Goal: Task Accomplishment & Management: Manage account settings

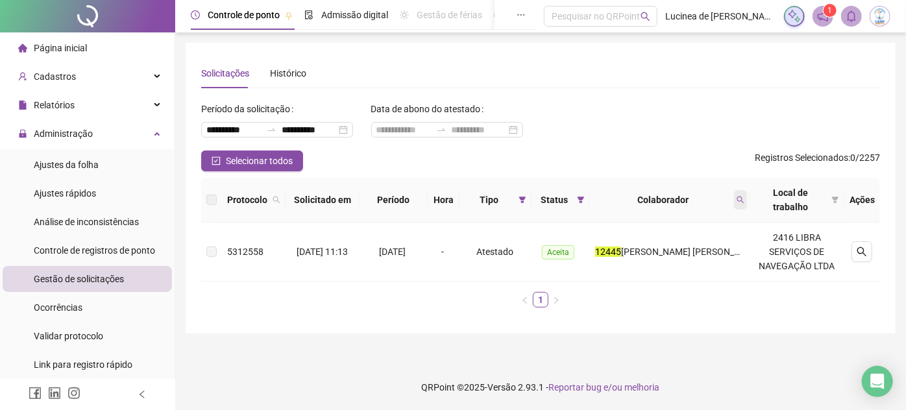
click at [741, 199] on icon "search" at bounding box center [741, 200] width 8 height 8
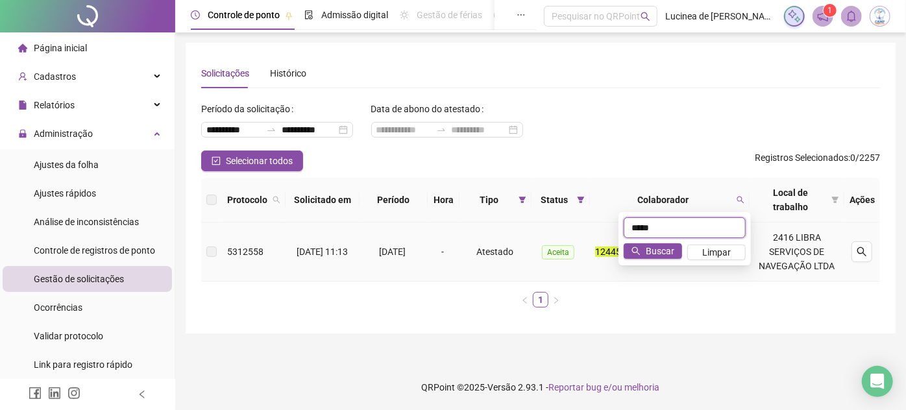
type input "*"
type input "*****"
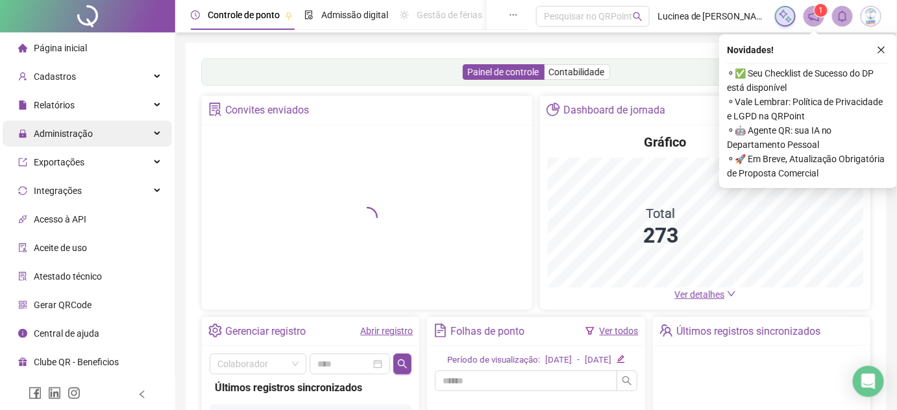
click at [73, 129] on span "Administração" at bounding box center [63, 134] width 59 height 10
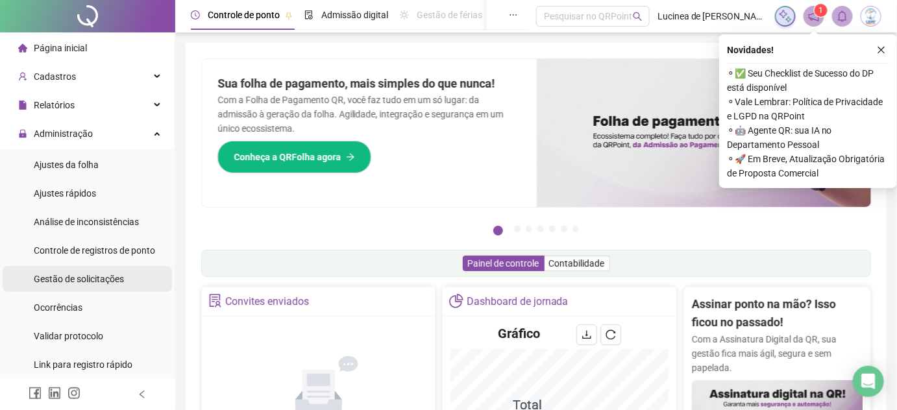
click at [116, 278] on span "Gestão de solicitações" at bounding box center [79, 279] width 90 height 10
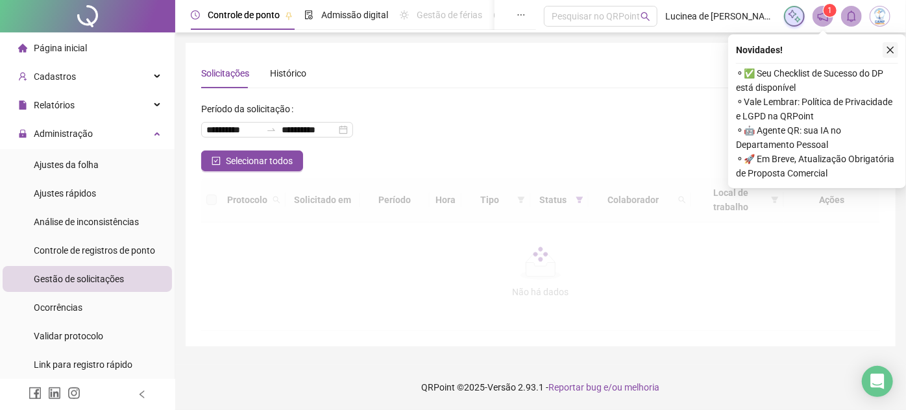
click at [891, 47] on icon "close" at bounding box center [890, 49] width 9 height 9
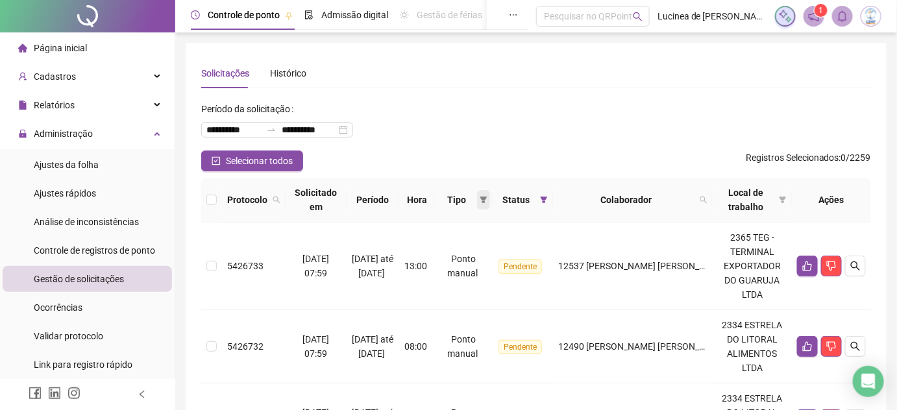
click at [487, 196] on icon "filter" at bounding box center [484, 200] width 8 height 8
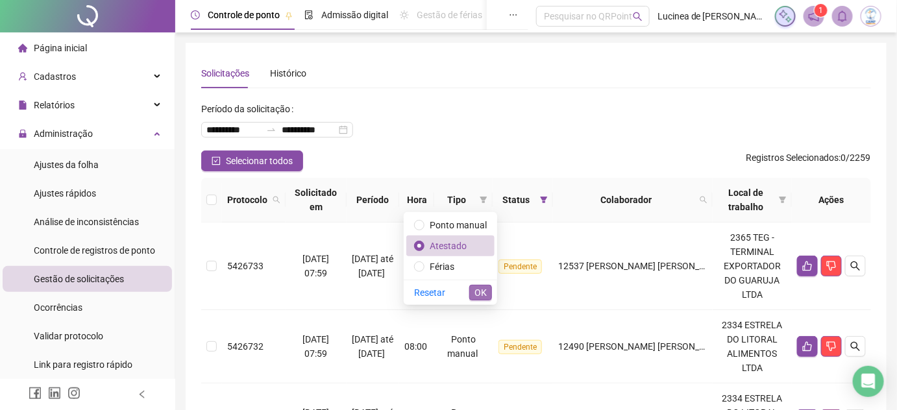
click at [484, 293] on span "OK" at bounding box center [480, 293] width 12 height 14
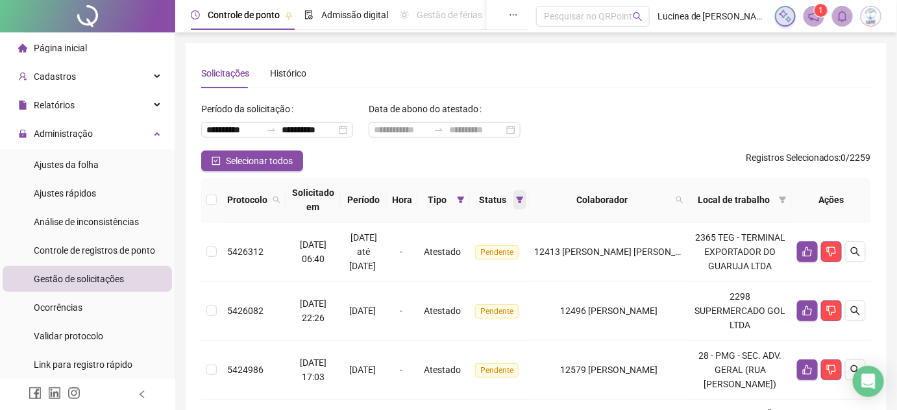
click at [524, 197] on icon "filter" at bounding box center [520, 200] width 7 height 6
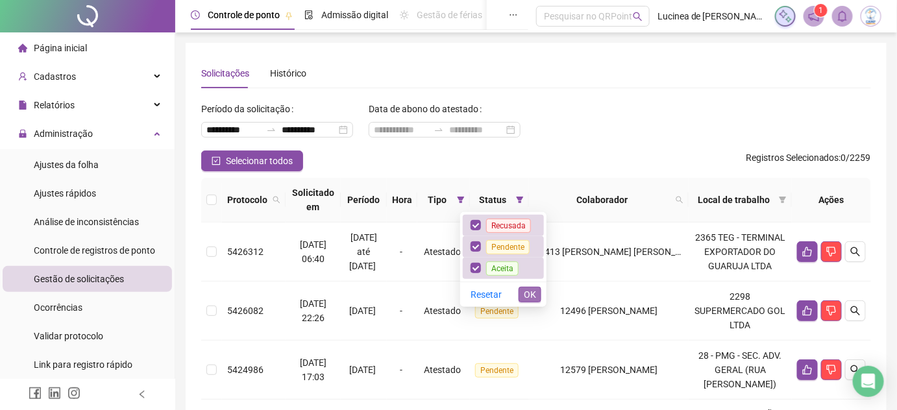
click at [534, 295] on span "OK" at bounding box center [530, 295] width 12 height 14
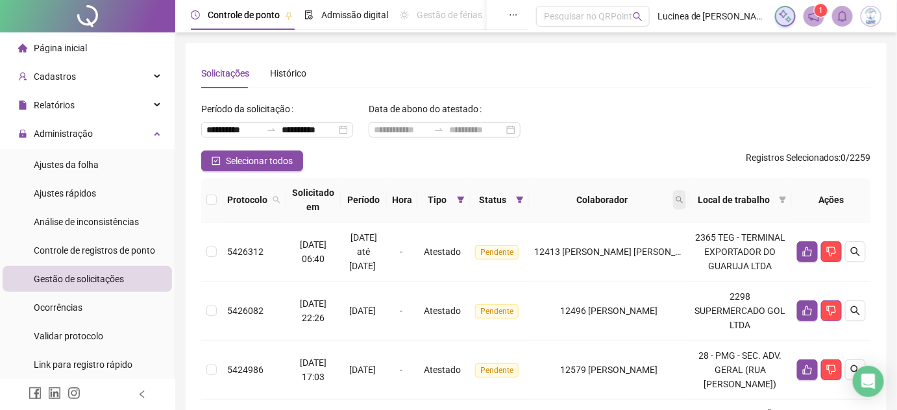
click at [683, 197] on icon "search" at bounding box center [680, 200] width 8 height 8
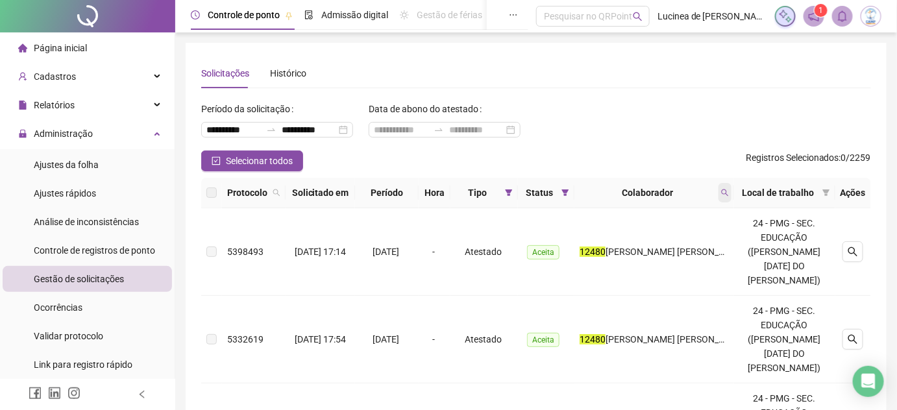
click at [729, 197] on icon "search" at bounding box center [725, 193] width 8 height 8
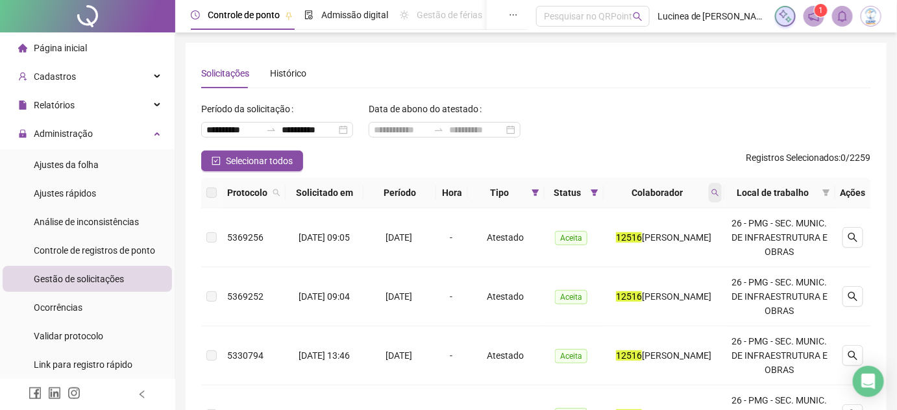
click at [722, 188] on span at bounding box center [715, 192] width 13 height 19
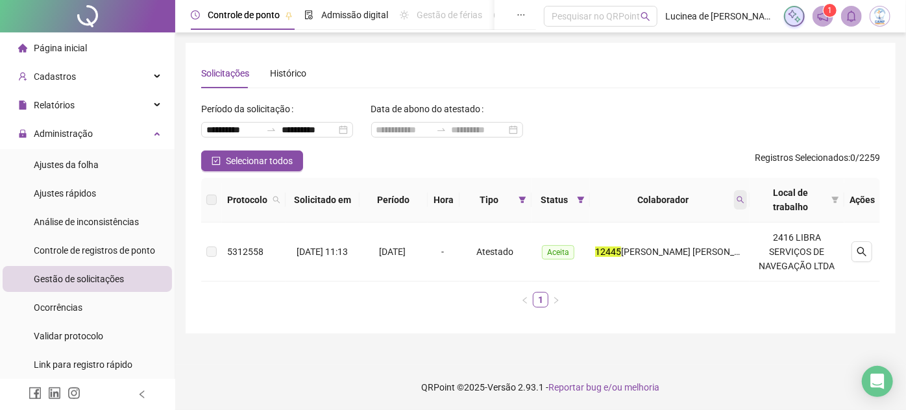
click at [740, 198] on span at bounding box center [740, 199] width 13 height 19
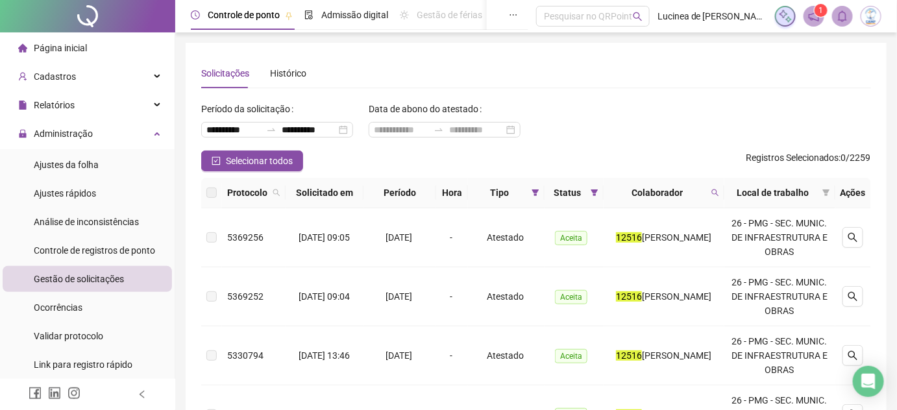
click at [724, 193] on th "Colaborador" at bounding box center [664, 193] width 121 height 31
click at [722, 193] on span at bounding box center [715, 192] width 13 height 19
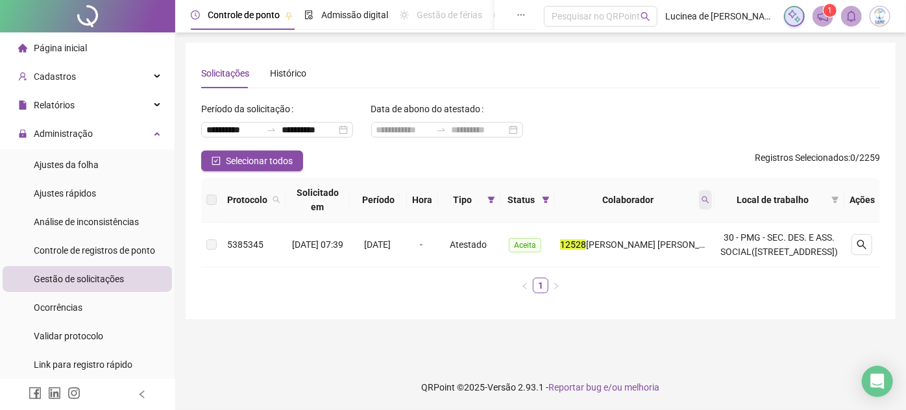
click at [709, 196] on icon "search" at bounding box center [706, 200] width 8 height 8
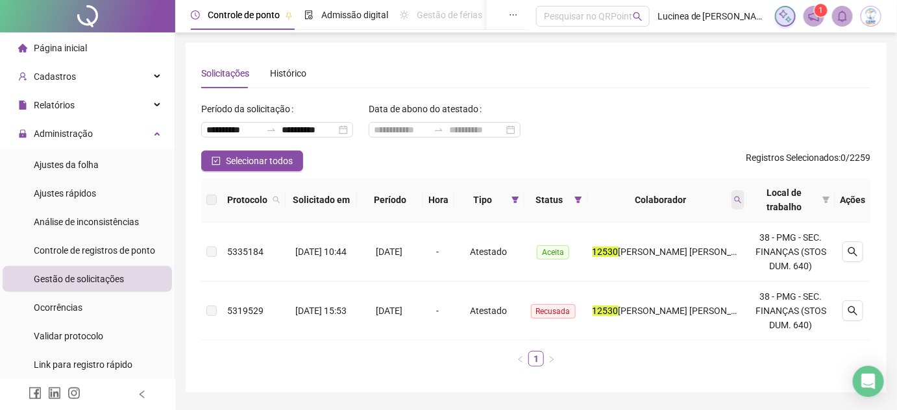
click at [738, 203] on icon "search" at bounding box center [738, 200] width 8 height 8
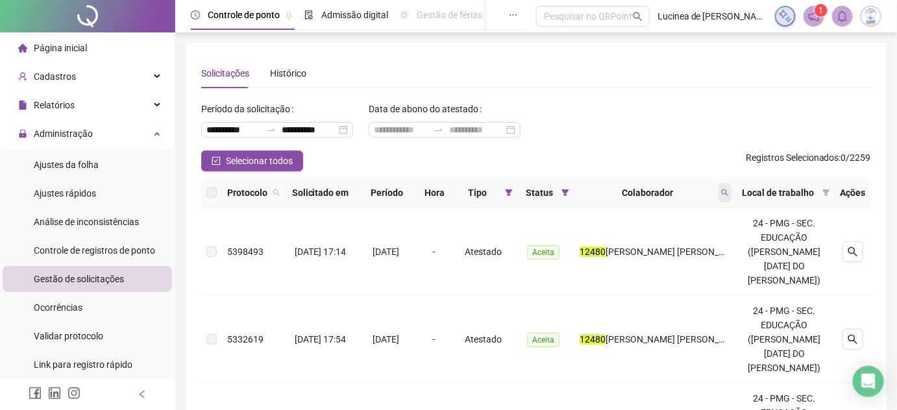
click at [729, 197] on icon "search" at bounding box center [725, 193] width 8 height 8
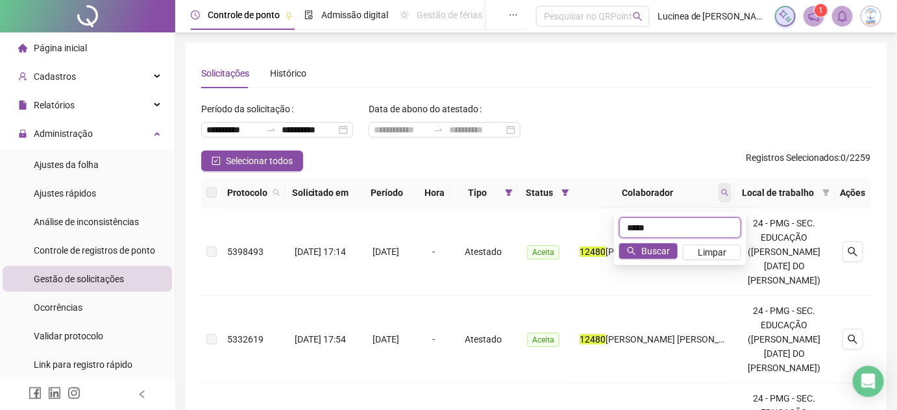
type input "*****"
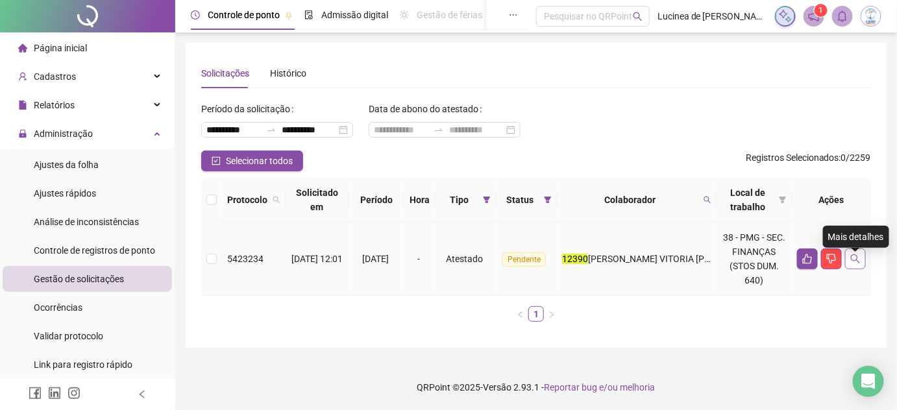
click at [856, 261] on icon "search" at bounding box center [855, 259] width 10 height 10
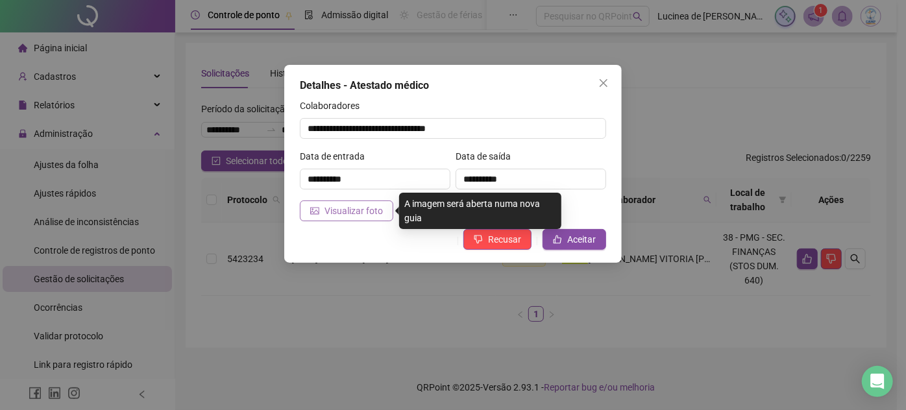
click at [343, 212] on span "Visualizar foto" at bounding box center [354, 211] width 58 height 14
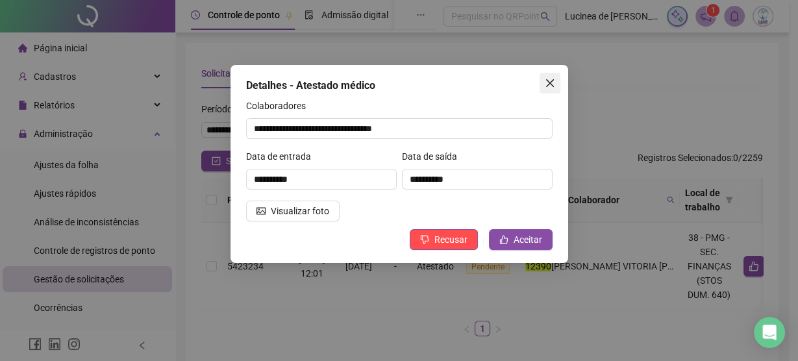
click at [542, 83] on span "Close" at bounding box center [549, 83] width 21 height 10
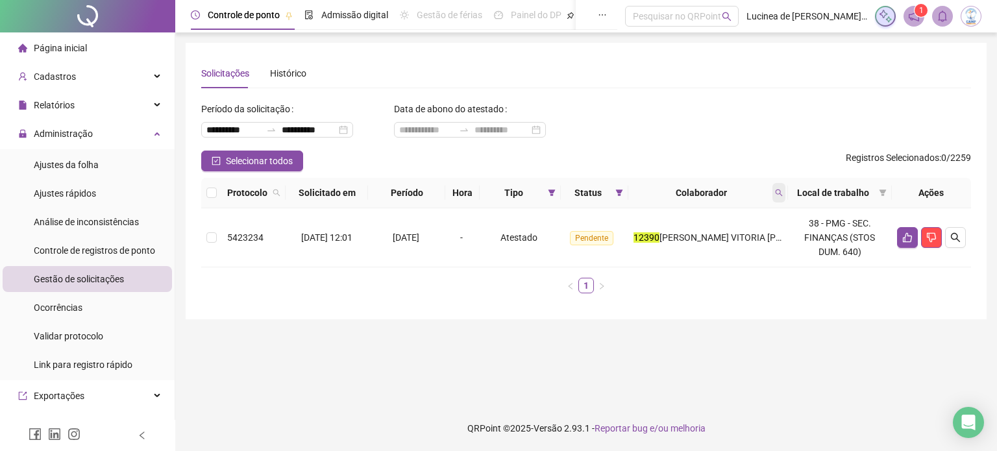
click at [782, 193] on icon "search" at bounding box center [779, 193] width 8 height 8
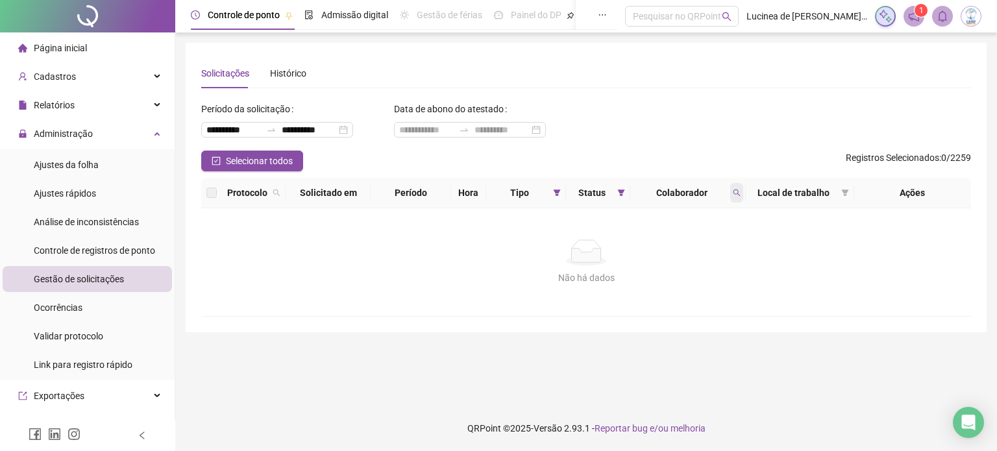
click at [741, 189] on span at bounding box center [736, 192] width 13 height 19
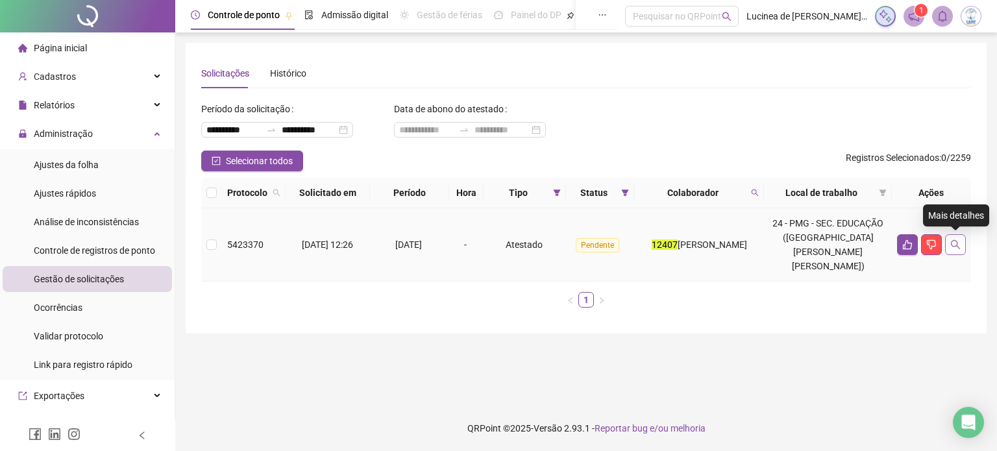
click at [905, 249] on button "button" at bounding box center [955, 244] width 21 height 21
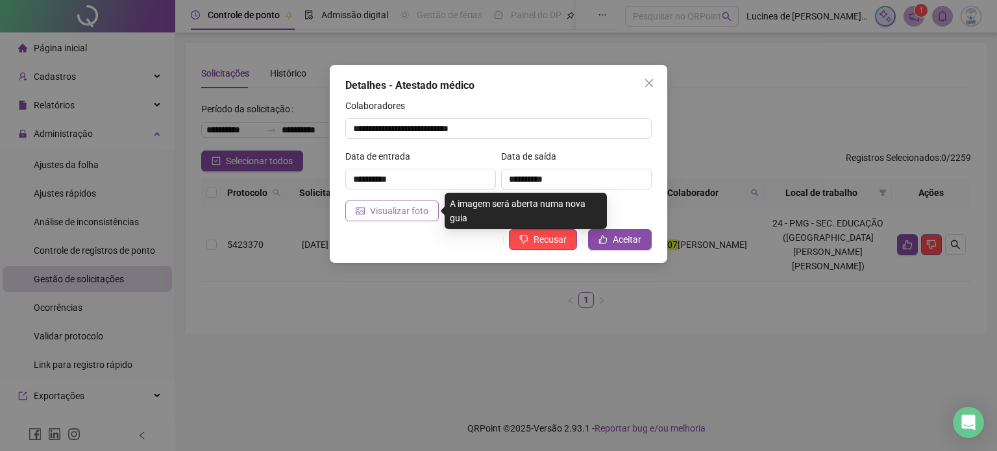
click at [418, 206] on span "Visualizar foto" at bounding box center [399, 211] width 58 height 14
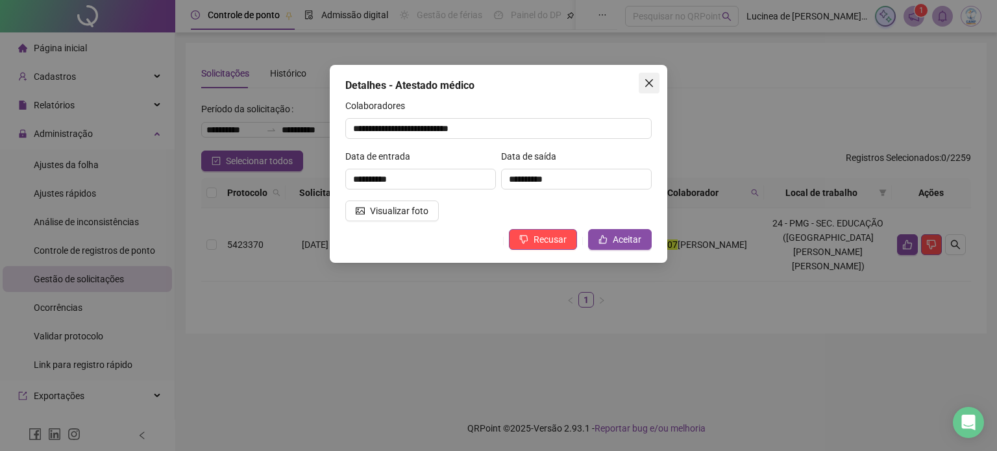
click at [643, 75] on button "Close" at bounding box center [649, 83] width 21 height 21
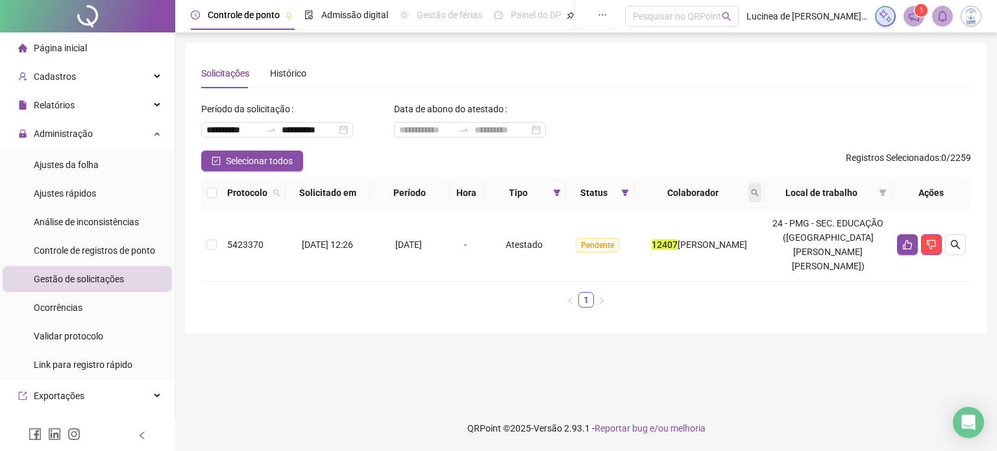
click at [759, 192] on icon "search" at bounding box center [755, 193] width 8 height 8
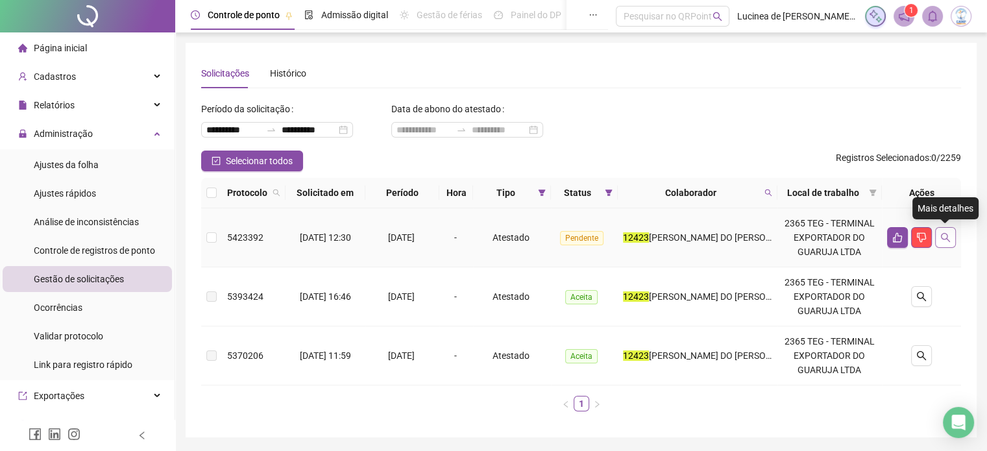
click at [905, 240] on button "button" at bounding box center [945, 237] width 21 height 21
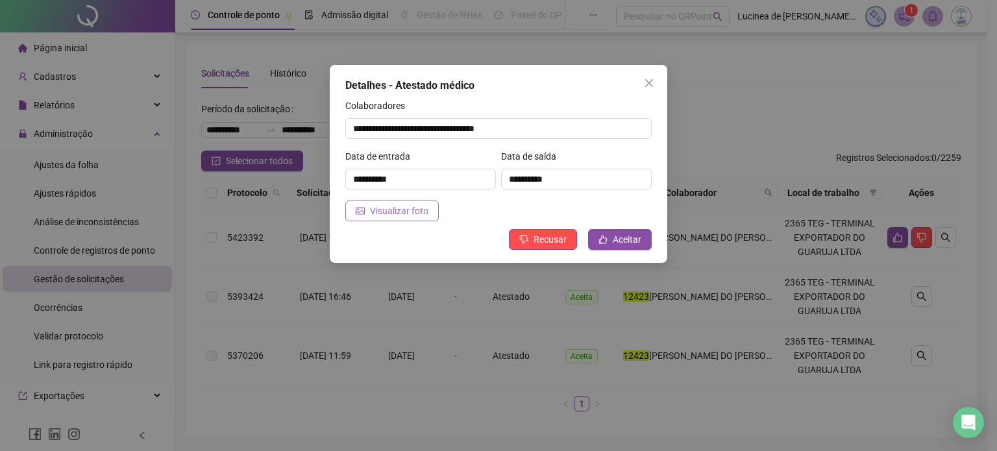
click at [399, 208] on span "Visualizar foto" at bounding box center [399, 211] width 58 height 14
click at [643, 81] on span "Close" at bounding box center [649, 83] width 21 height 10
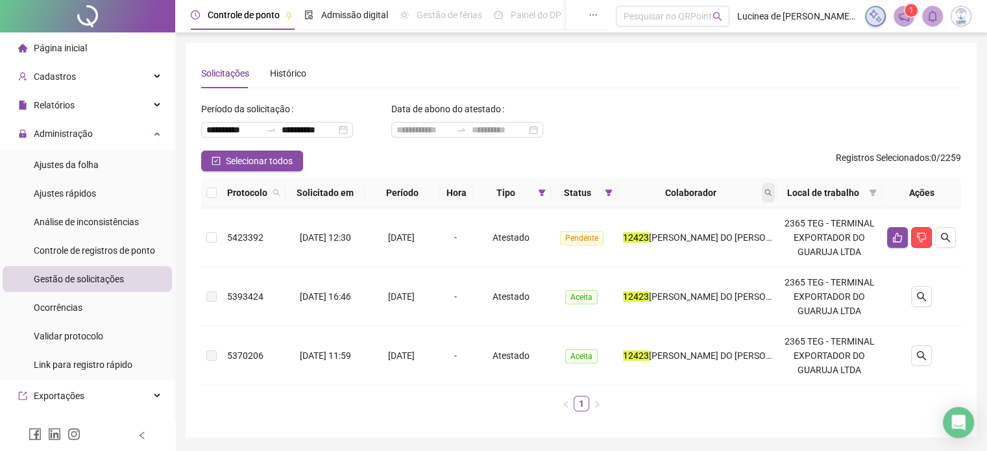
click at [769, 188] on span at bounding box center [768, 192] width 13 height 19
type input "*****"
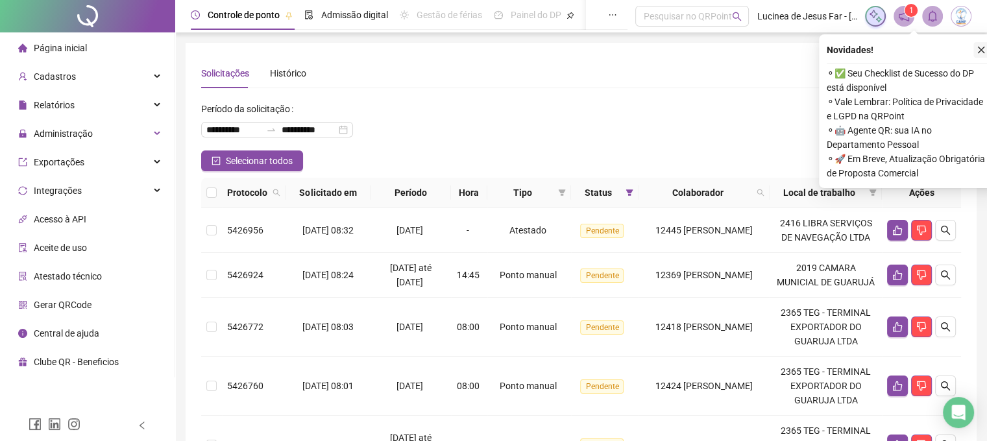
click at [979, 50] on icon "close" at bounding box center [981, 49] width 9 height 9
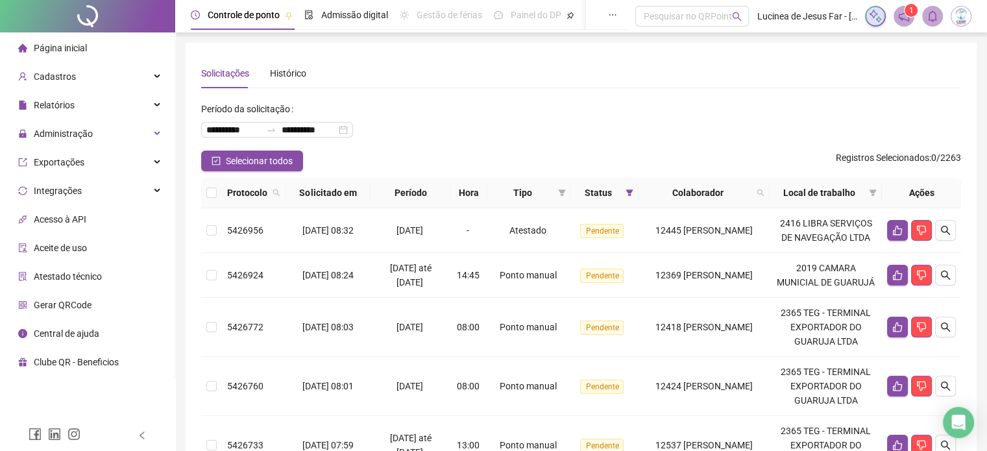
click at [536, 192] on span "Tipo" at bounding box center [523, 193] width 60 height 14
click at [558, 192] on icon "filter" at bounding box center [562, 193] width 8 height 8
click at [513, 238] on span "Atestado" at bounding box center [505, 239] width 37 height 10
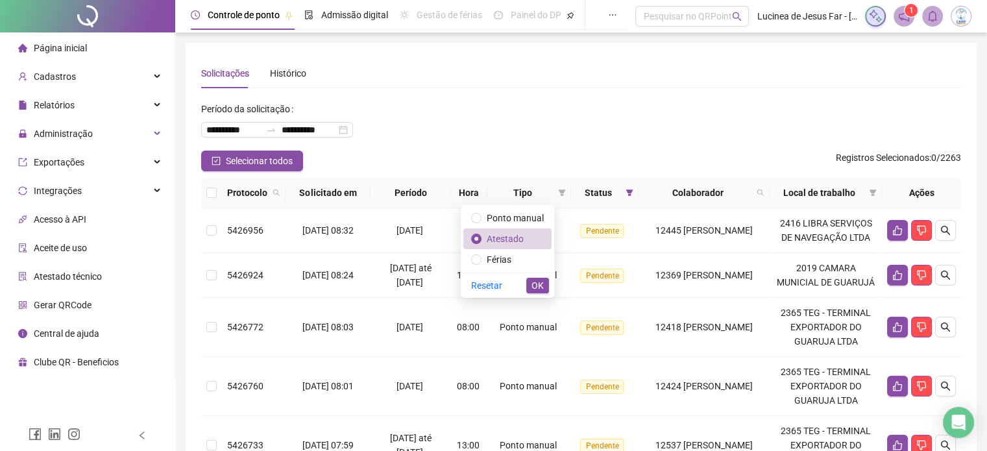
click at [529, 275] on div "Resetar OK" at bounding box center [507, 285] width 93 height 25
click at [532, 283] on span "OK" at bounding box center [538, 285] width 12 height 14
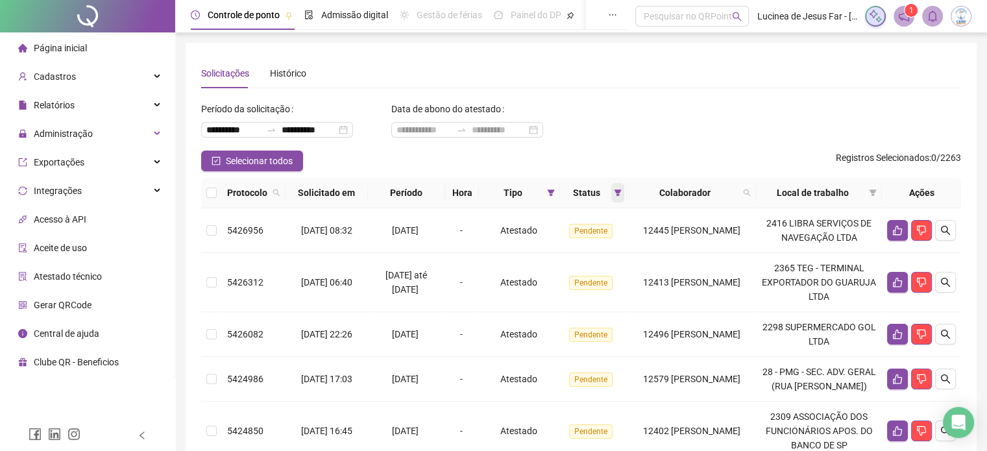
click at [611, 199] on span at bounding box center [617, 192] width 13 height 19
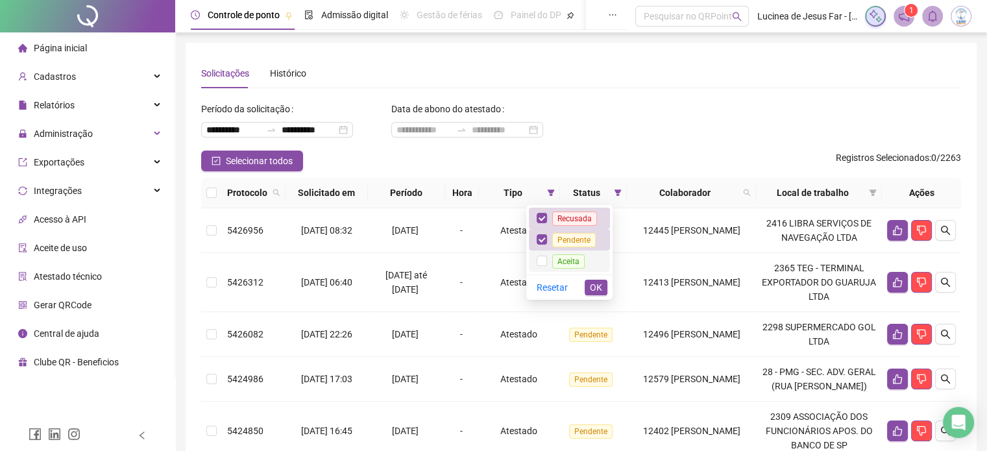
click at [556, 262] on span "Aceita" at bounding box center [568, 261] width 32 height 14
click at [597, 286] on span "OK" at bounding box center [596, 287] width 12 height 14
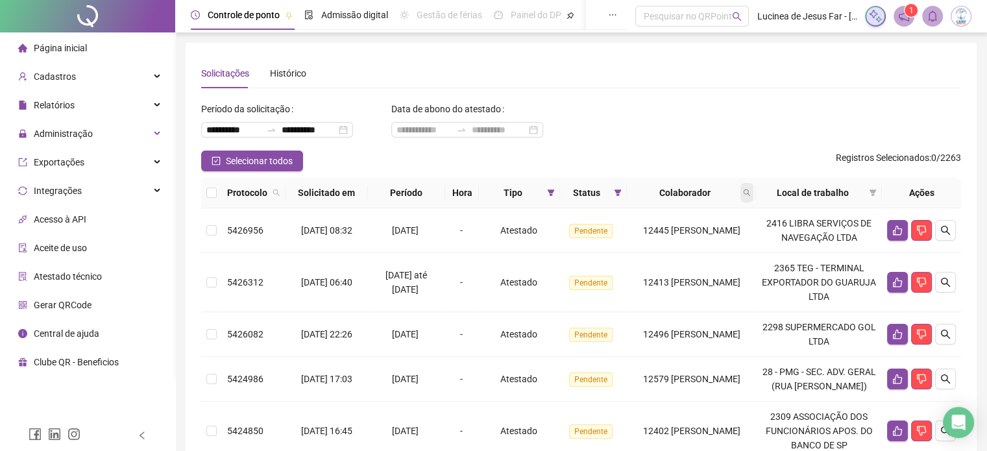
click at [754, 191] on span at bounding box center [747, 192] width 13 height 19
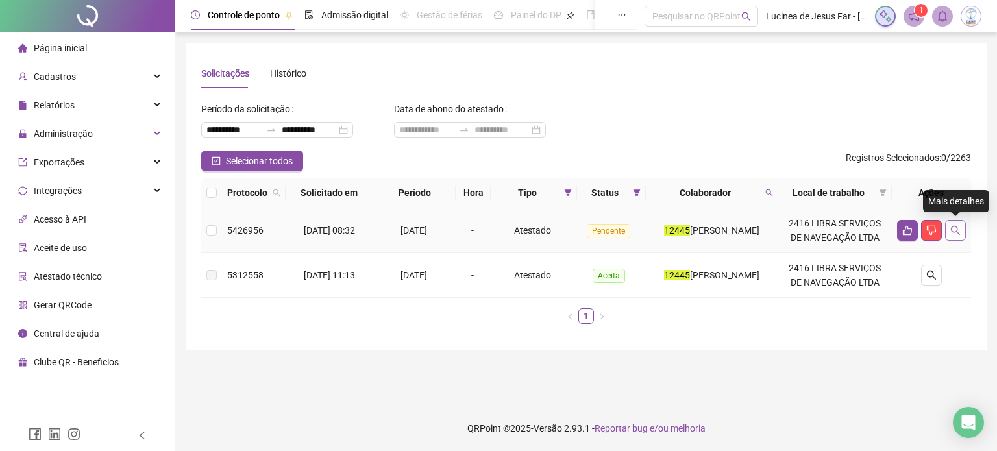
click at [956, 225] on icon "search" at bounding box center [955, 230] width 10 height 10
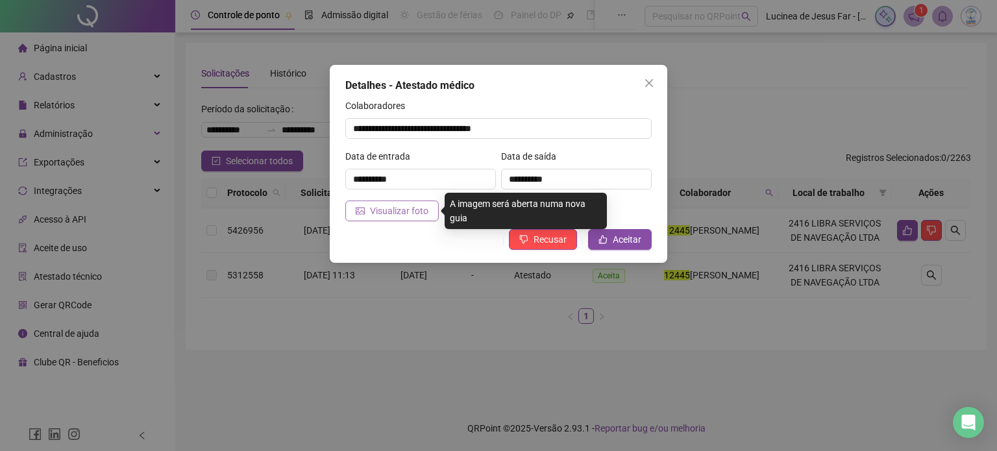
click at [400, 213] on span "Visualizar foto" at bounding box center [399, 211] width 58 height 14
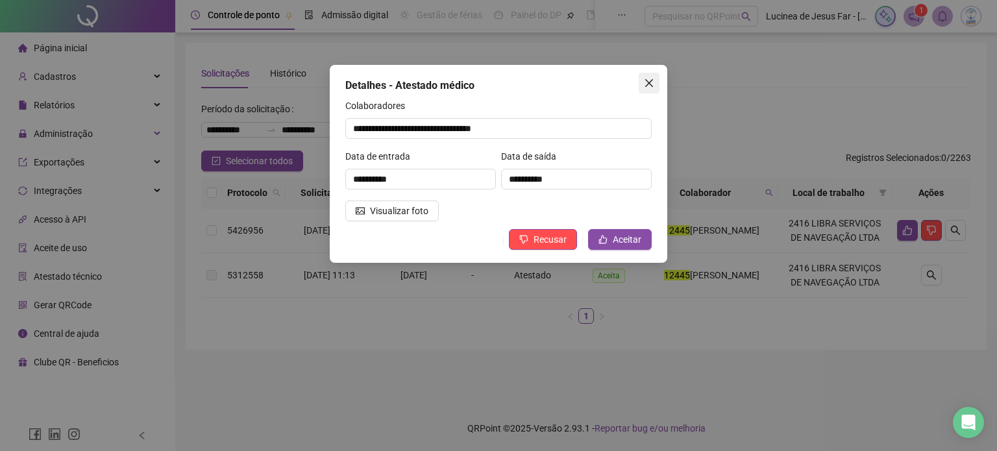
click at [652, 87] on icon "close" at bounding box center [649, 83] width 10 height 10
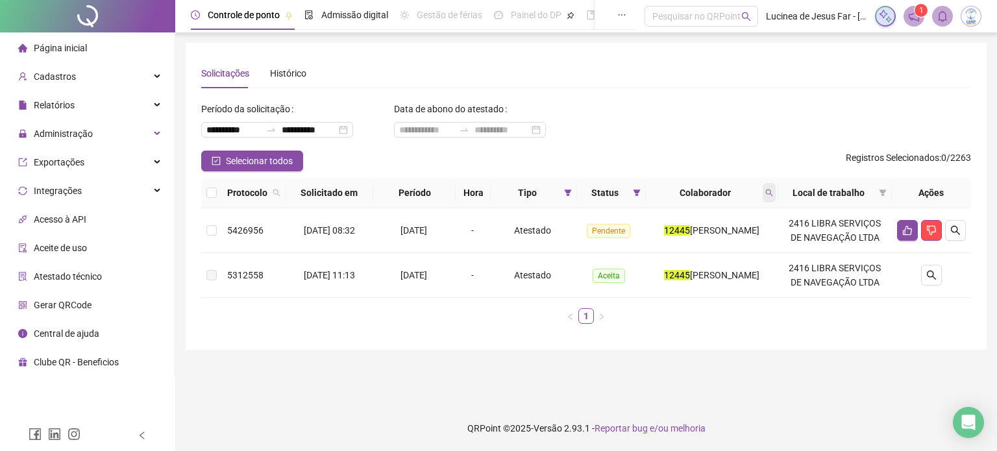
click at [773, 189] on icon "search" at bounding box center [769, 193] width 8 height 8
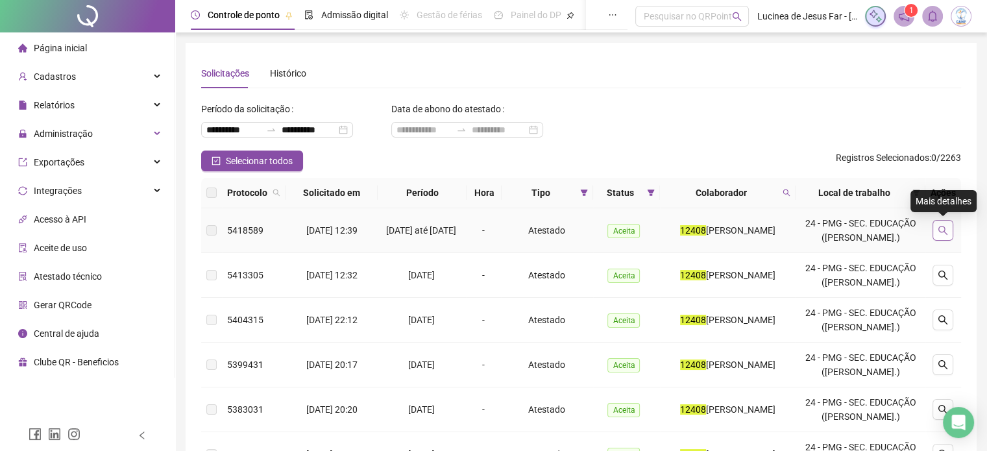
click at [946, 230] on icon "search" at bounding box center [943, 230] width 10 height 10
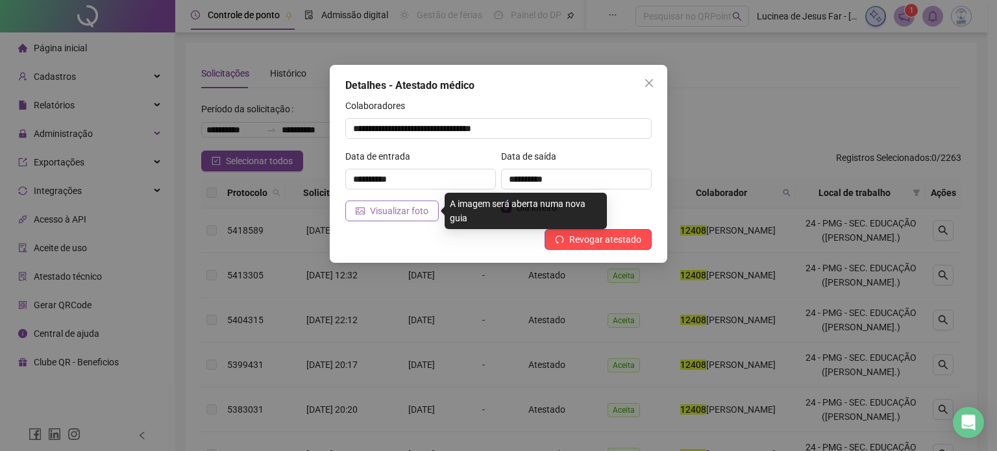
click at [413, 220] on button "Visualizar foto" at bounding box center [391, 211] width 93 height 21
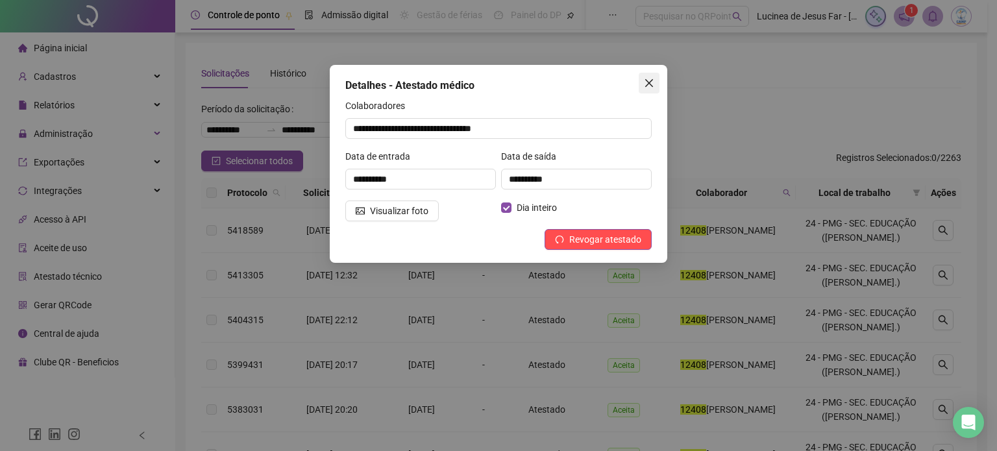
click at [649, 80] on icon "close" at bounding box center [649, 83] width 10 height 10
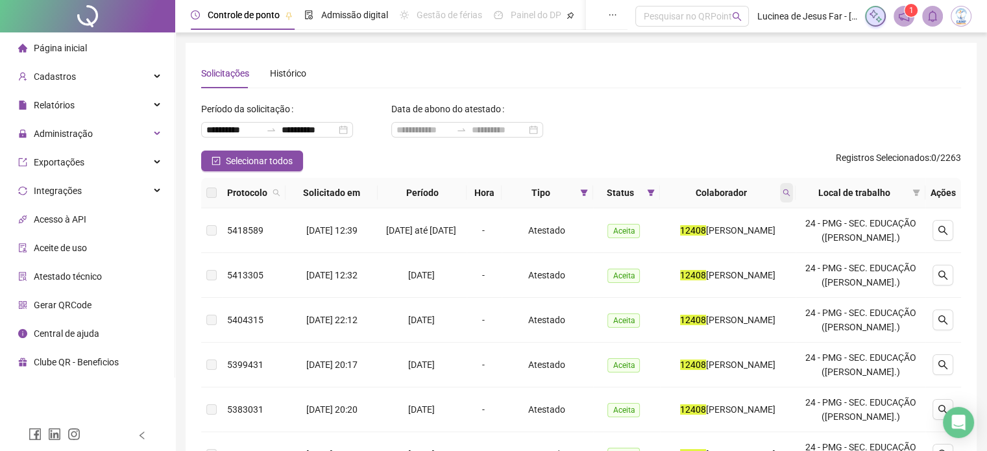
click at [793, 193] on span at bounding box center [786, 192] width 13 height 19
type input "*****"
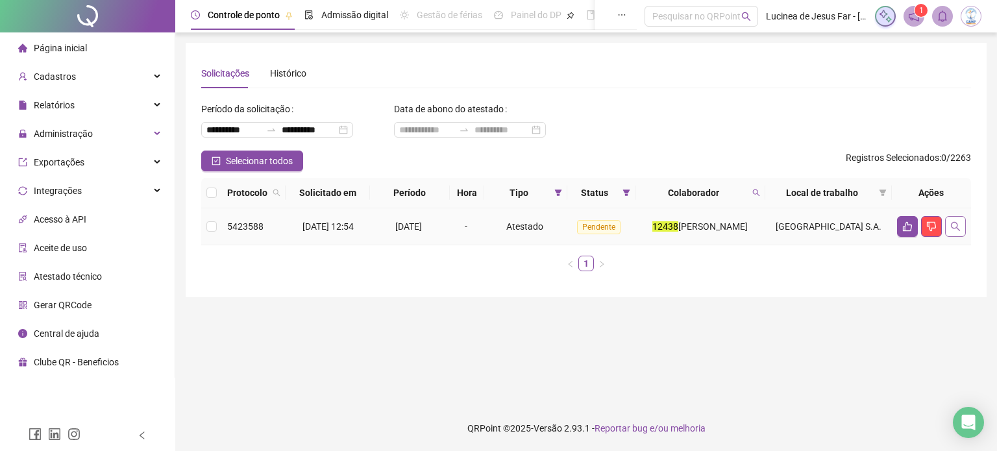
click at [957, 228] on icon "search" at bounding box center [955, 226] width 9 height 9
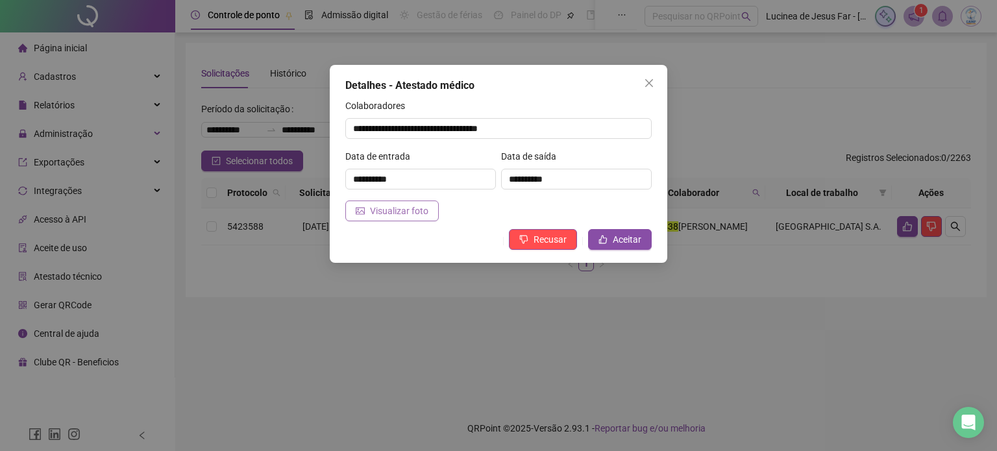
click at [418, 213] on span "Visualizar foto" at bounding box center [399, 211] width 58 height 14
